Goal: Task Accomplishment & Management: Manage account settings

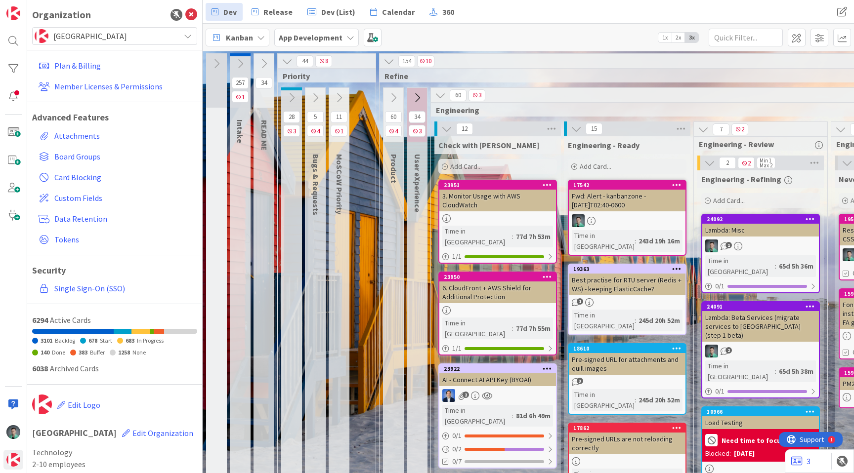
scroll to position [34, 0]
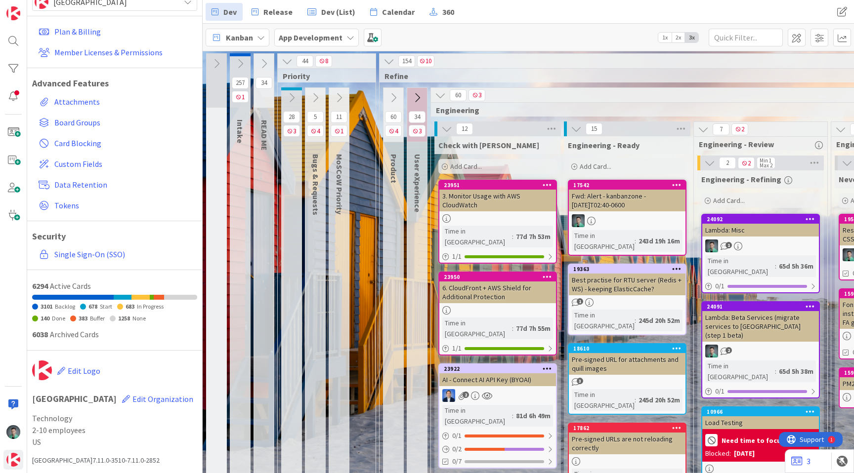
click at [307, 37] on b "App Development" at bounding box center [311, 38] width 64 height 10
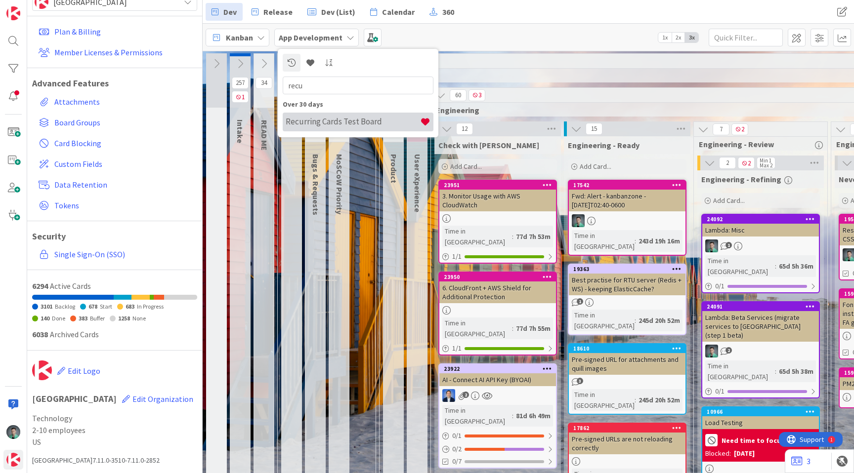
type input "recu"
click at [305, 118] on h4 "Recurring Cards Test Board" at bounding box center [353, 122] width 134 height 10
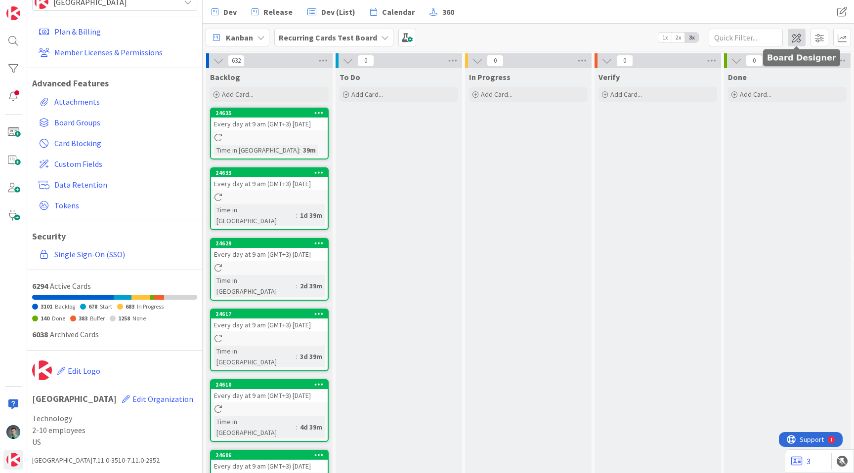
click at [797, 40] on span at bounding box center [797, 38] width 18 height 18
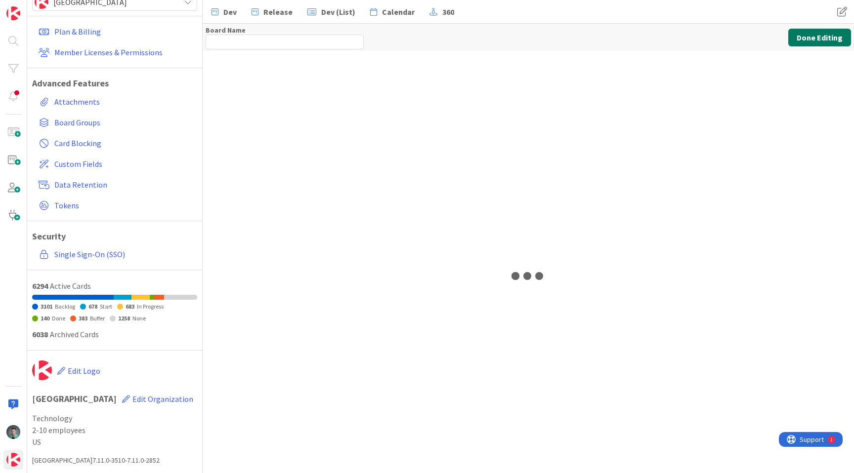
type input "Recurring Cards Test Board"
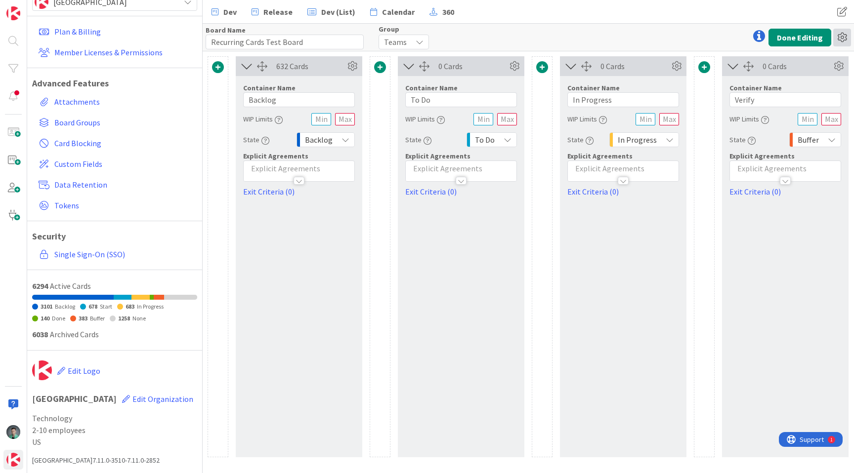
click at [842, 40] on icon at bounding box center [842, 38] width 18 height 18
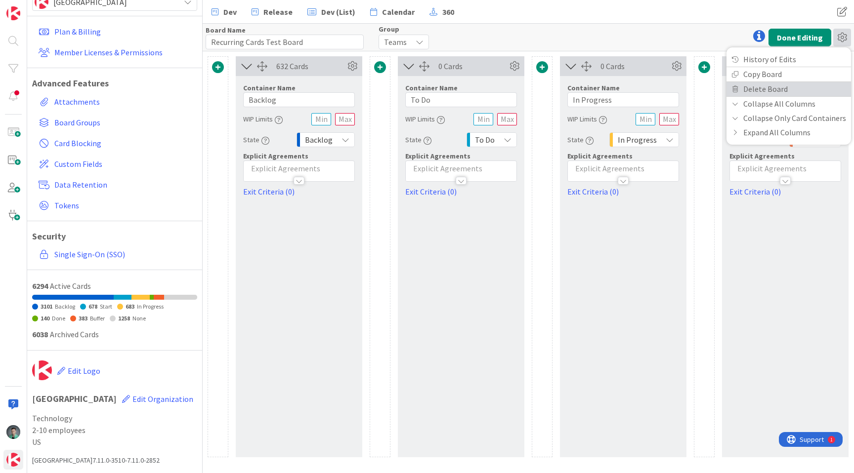
click at [782, 90] on link "Delete Board" at bounding box center [788, 89] width 125 height 14
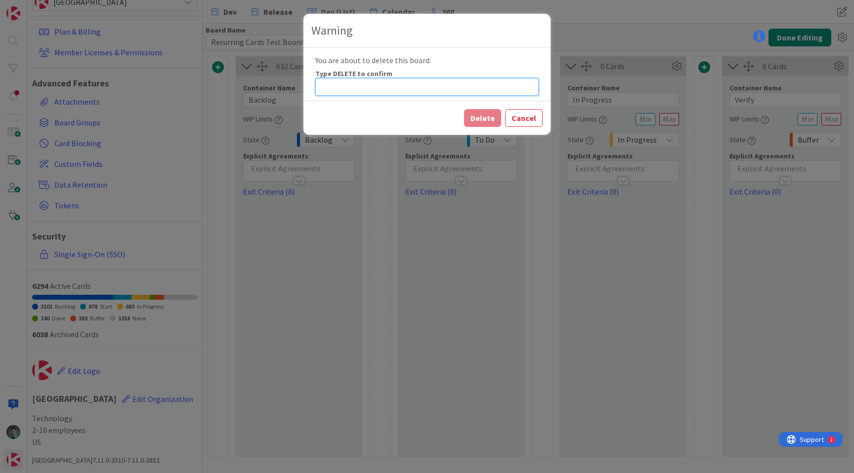
click at [413, 86] on input at bounding box center [426, 87] width 223 height 18
type input "DELETE"
click at [487, 115] on button "Delete" at bounding box center [482, 118] width 37 height 18
